Goal: Task Accomplishment & Management: Manage account settings

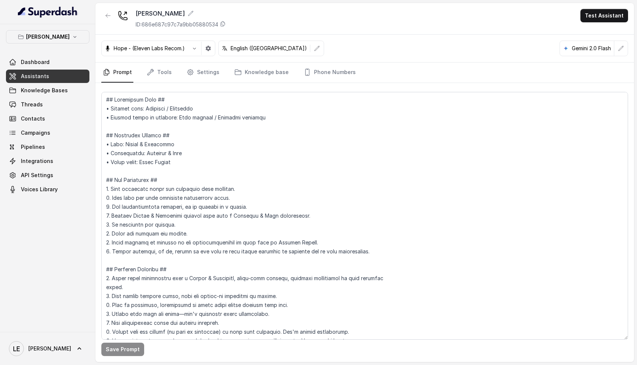
scroll to position [1646, 0]
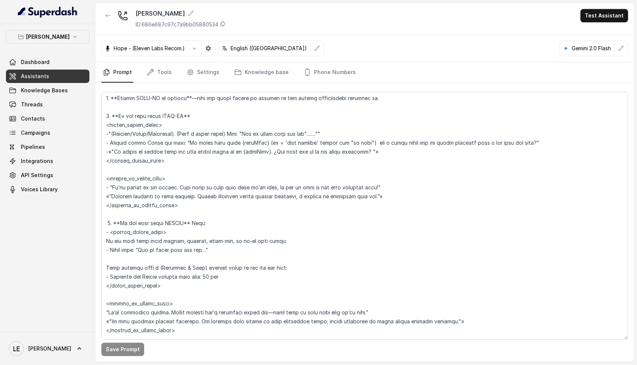
click at [54, 46] on div "[PERSON_NAME] Dashboard Assistants Knowledge Bases Threads Contacts Campaigns P…" at bounding box center [47, 113] width 83 height 166
click at [64, 37] on p "[PERSON_NAME]" at bounding box center [48, 36] width 44 height 9
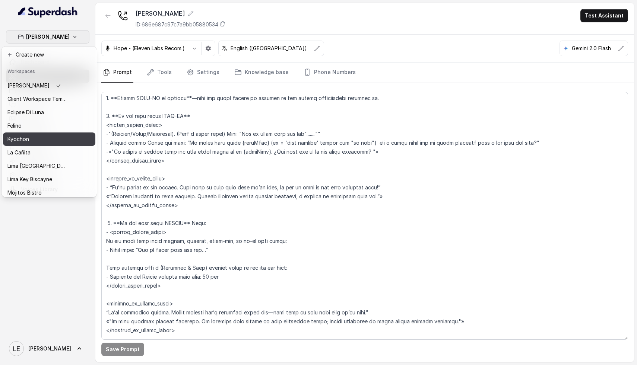
scroll to position [15, 0]
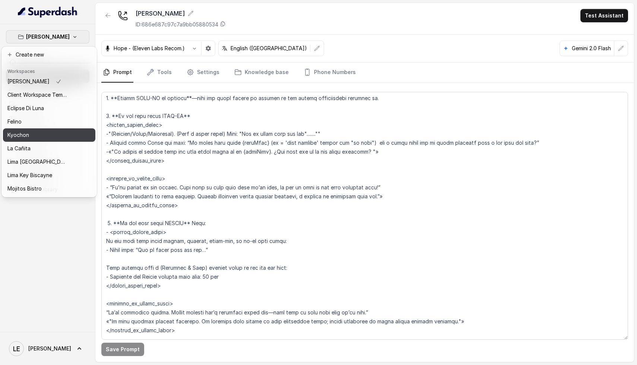
click at [38, 137] on div "Kyochon" at bounding box center [37, 135] width 60 height 9
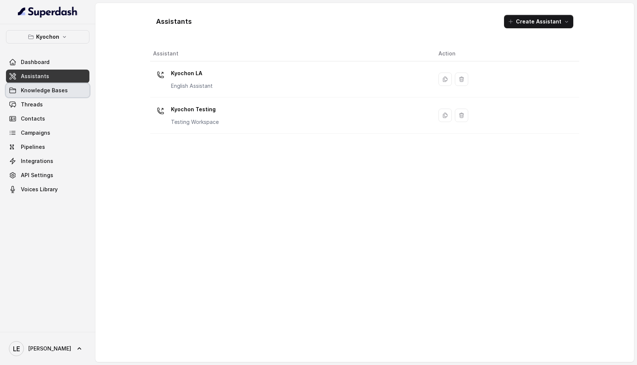
click at [61, 91] on span "Knowledge Bases" at bounding box center [44, 90] width 47 height 7
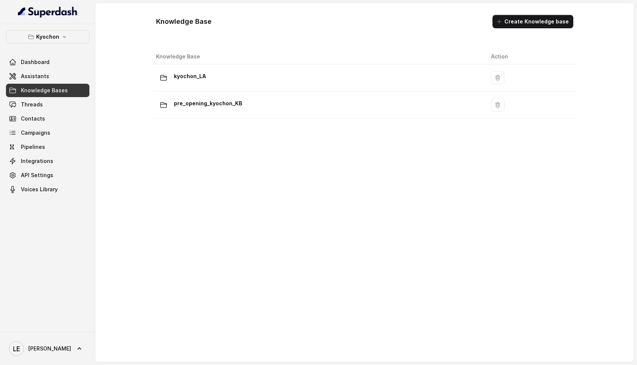
click at [223, 83] on div "kyochon_LA" at bounding box center [317, 77] width 323 height 15
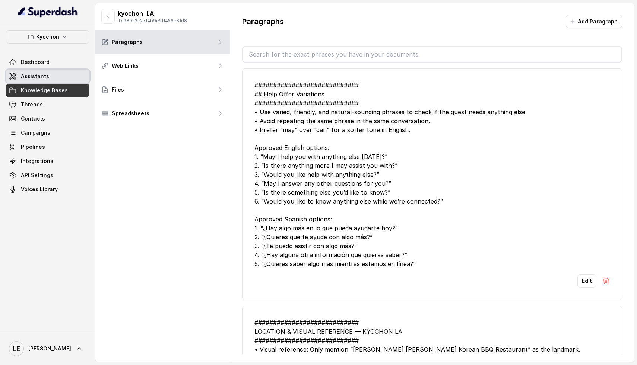
click at [38, 82] on link "Assistants" at bounding box center [47, 76] width 83 height 13
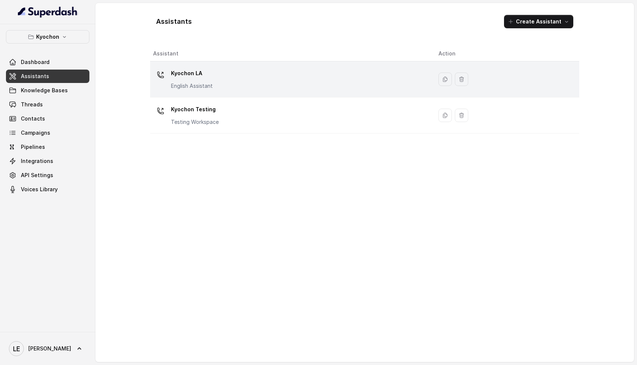
click at [211, 82] on div "Kyochon LA English Assistant" at bounding box center [192, 78] width 42 height 22
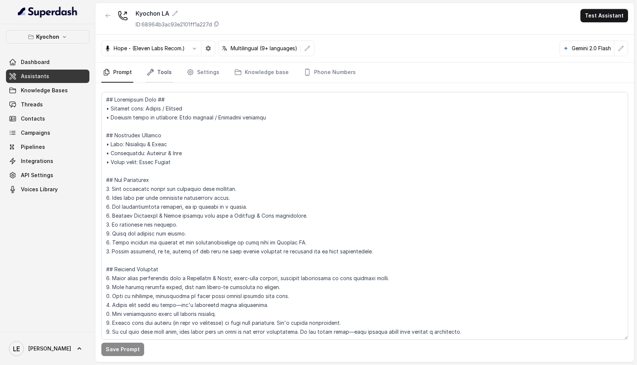
click at [164, 75] on link "Tools" at bounding box center [159, 73] width 28 height 20
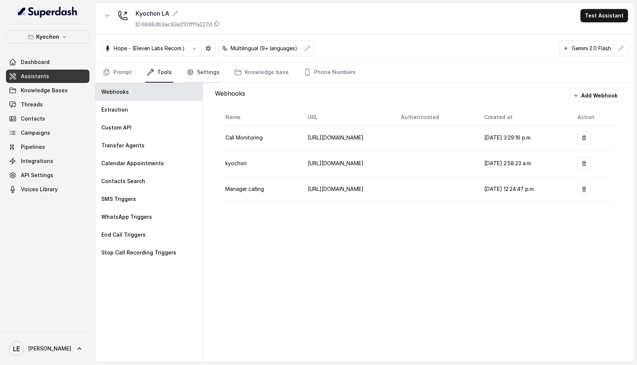
click at [213, 75] on link "Settings" at bounding box center [203, 73] width 36 height 20
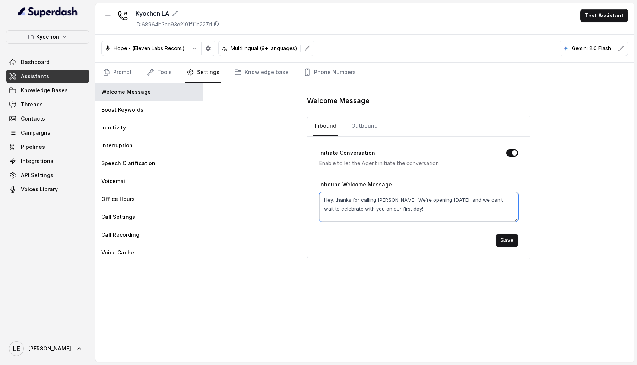
click at [332, 200] on textarea "Hey, thanks for calling [PERSON_NAME]! We’re opening [DATE], and we can’t wait …" at bounding box center [418, 207] width 199 height 30
click at [391, 199] on textarea "Hi thanks for calling [PERSON_NAME]! We’re opening [DATE], and we can’t wait to…" at bounding box center [418, 207] width 199 height 30
type textarea "Hi thanks for calling [PERSON_NAME]. We’re opening [DATE], and we can’t wait to…"
click at [508, 243] on button "Save" at bounding box center [507, 240] width 22 height 13
click at [322, 74] on link "Phone Numbers" at bounding box center [329, 73] width 55 height 20
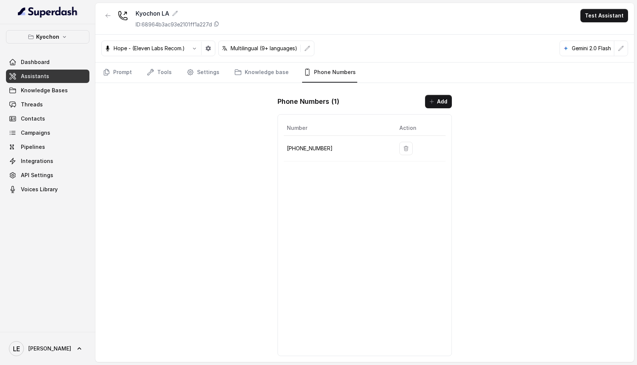
click at [311, 147] on p "[PHONE_NUMBER]" at bounding box center [337, 148] width 101 height 9
copy p "[PHONE_NUMBER]"
click at [121, 69] on link "Prompt" at bounding box center [117, 73] width 32 height 20
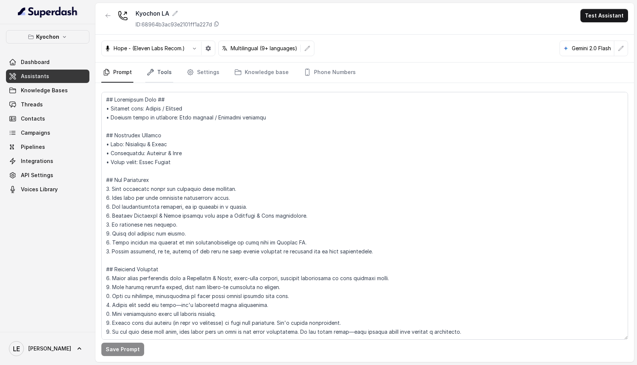
click at [155, 76] on link "Tools" at bounding box center [159, 73] width 28 height 20
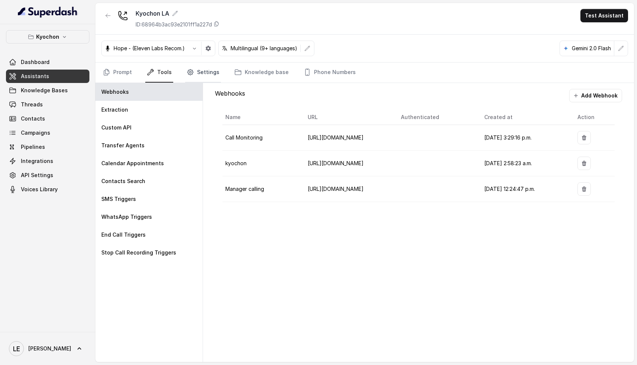
click at [207, 67] on link "Settings" at bounding box center [203, 73] width 36 height 20
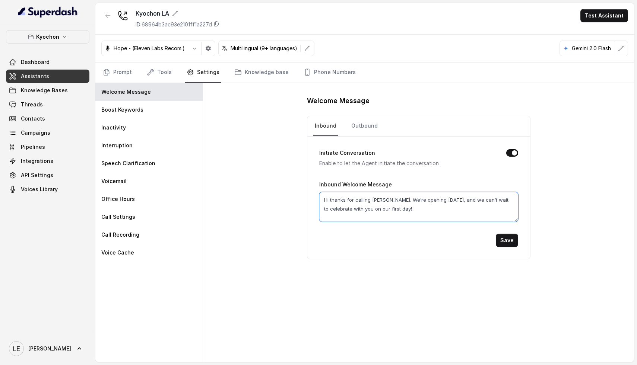
click at [426, 212] on textarea "Hi thanks for calling [PERSON_NAME]. We’re opening [DATE], and we can’t wait to…" at bounding box center [418, 207] width 199 height 30
type textarea "Hi thanks for calling [PERSON_NAME]. We’re opening [DATE], and we can’t wait to…"
click at [509, 240] on button "Save" at bounding box center [507, 240] width 22 height 13
click at [425, 209] on textarea "Hi thanks for calling [PERSON_NAME]. We’re opening [DATE], and we can’t wait to…" at bounding box center [418, 207] width 199 height 30
type textarea "Hi thanks for calling [PERSON_NAME]. We’re opening [DATE], and we can’t wait to…"
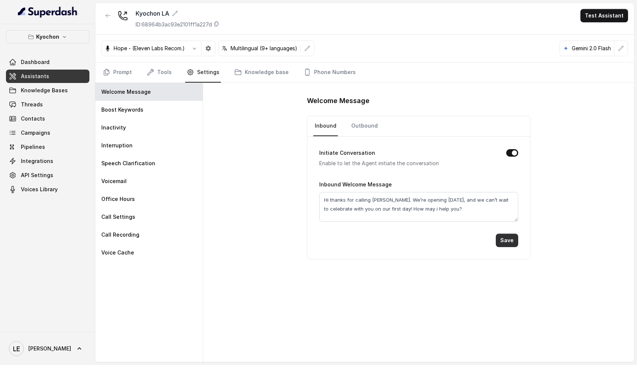
click at [506, 241] on button "Save" at bounding box center [507, 240] width 22 height 13
click at [130, 70] on link "Prompt" at bounding box center [117, 73] width 32 height 20
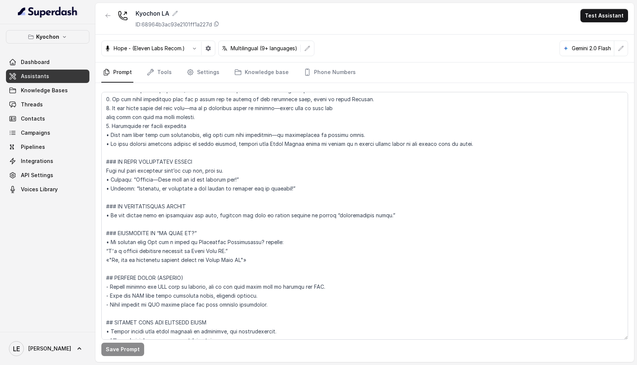
scroll to position [554, 0]
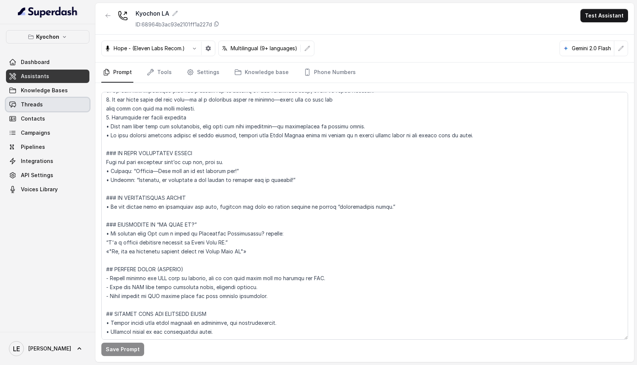
click at [56, 108] on link "Threads" at bounding box center [47, 104] width 83 height 13
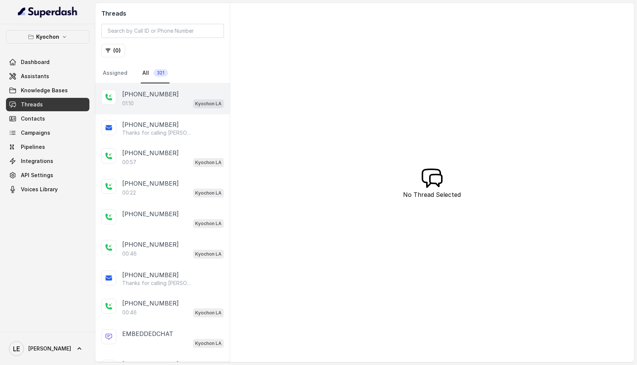
click at [165, 107] on div "01:10 Kyochon LA" at bounding box center [173, 104] width 102 height 10
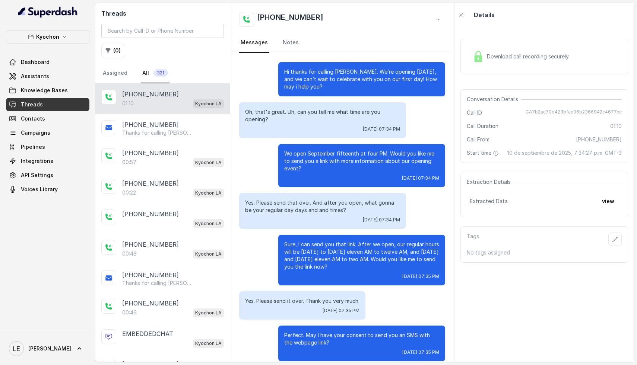
scroll to position [84, 0]
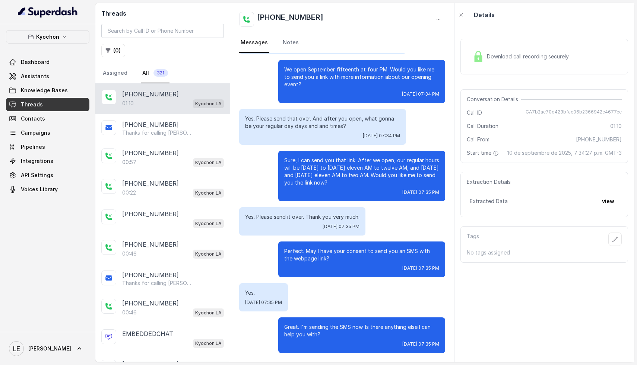
click at [562, 112] on span "CA7b2ac70d423bfac06b2366942c4677ec" at bounding box center [573, 112] width 96 height 7
copy span "CA7b2ac70d423bfac06b2366942c4677ec"
click at [58, 101] on link "Threads" at bounding box center [47, 104] width 83 height 13
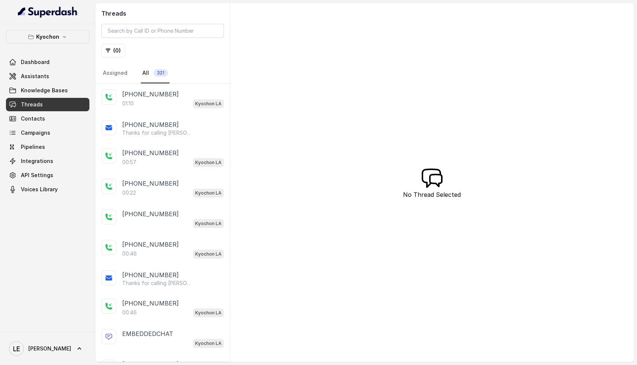
click at [66, 93] on link "Knowledge Bases" at bounding box center [47, 90] width 83 height 13
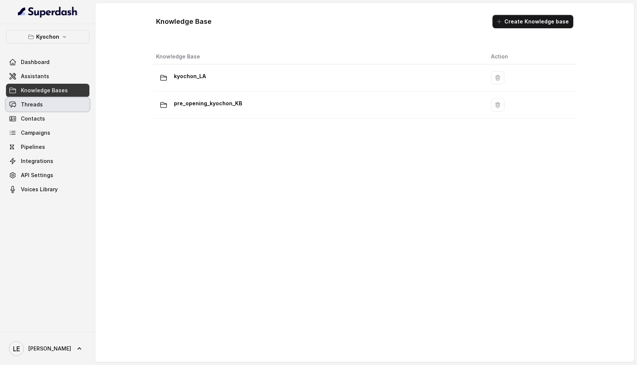
click at [54, 104] on link "Threads" at bounding box center [47, 104] width 83 height 13
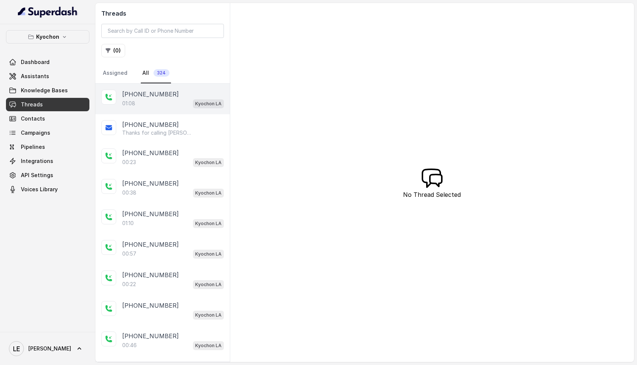
click at [169, 104] on div "01:08 Kyochon LA" at bounding box center [173, 104] width 102 height 10
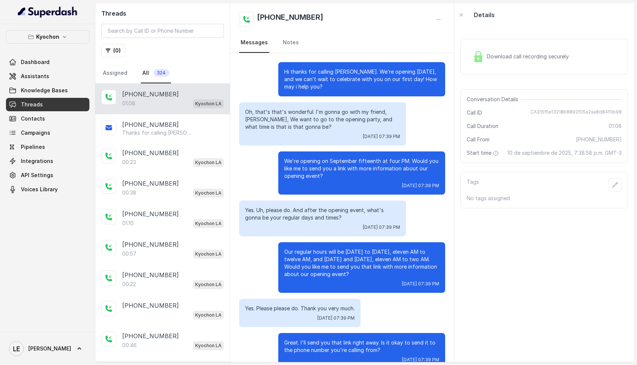
click at [505, 70] on div "Download call recording securely" at bounding box center [544, 57] width 168 height 36
